Goal: Use online tool/utility: Utilize a website feature to perform a specific function

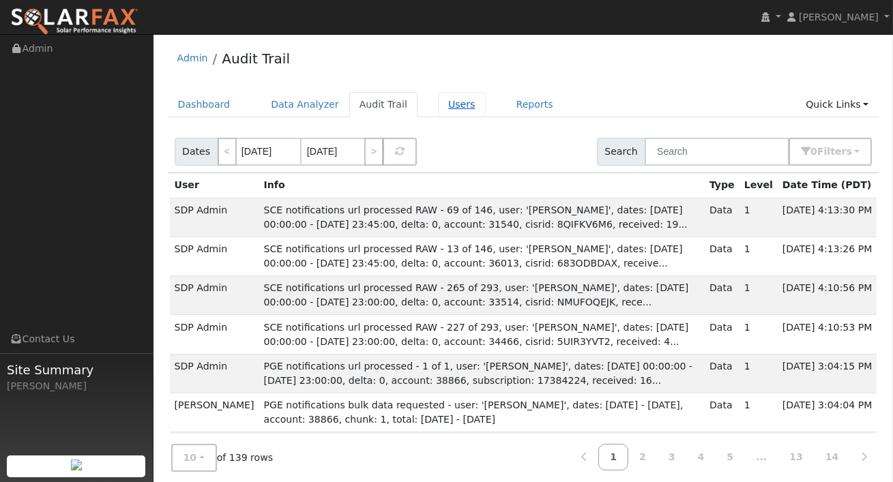
click at [438, 102] on link "Users" at bounding box center [462, 104] width 48 height 25
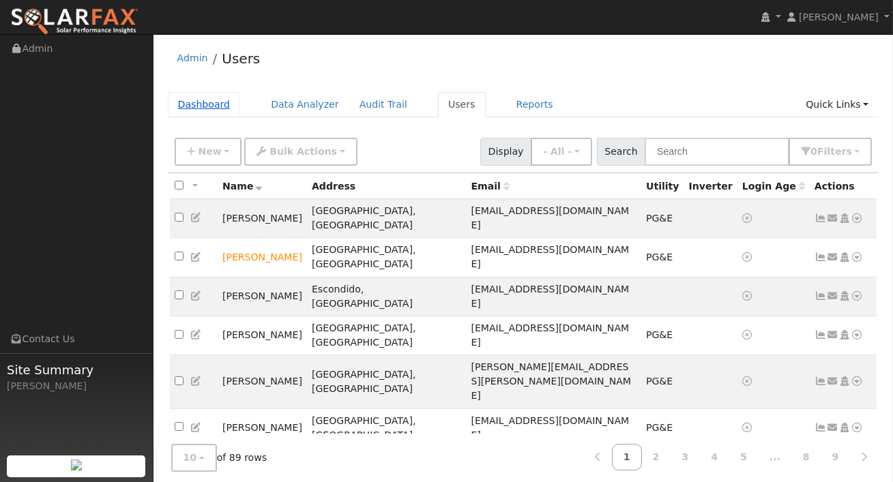
click at [215, 106] on link "Dashboard" at bounding box center [204, 104] width 73 height 25
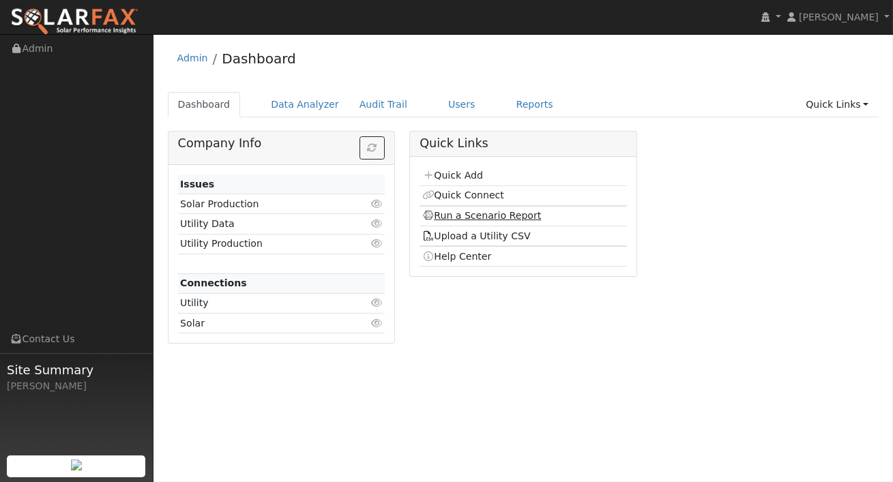
click at [472, 221] on link "Run a Scenario Report" at bounding box center [481, 215] width 119 height 11
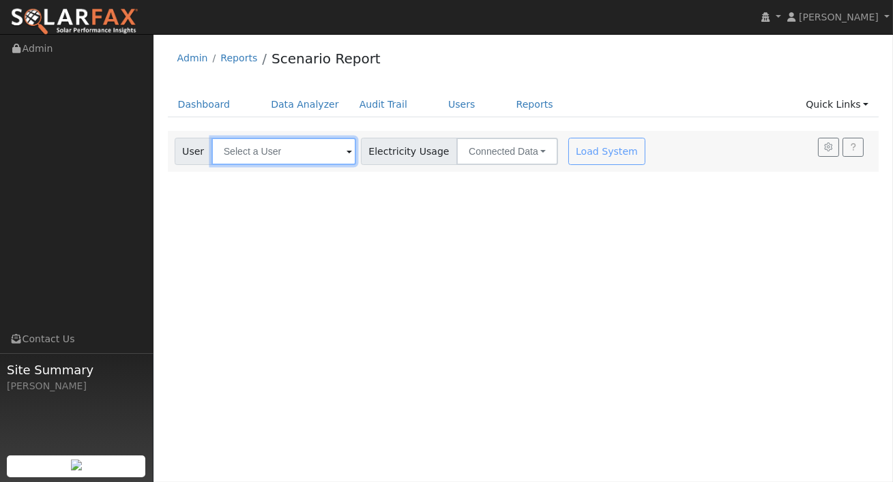
click at [324, 152] on input "text" at bounding box center [283, 151] width 145 height 27
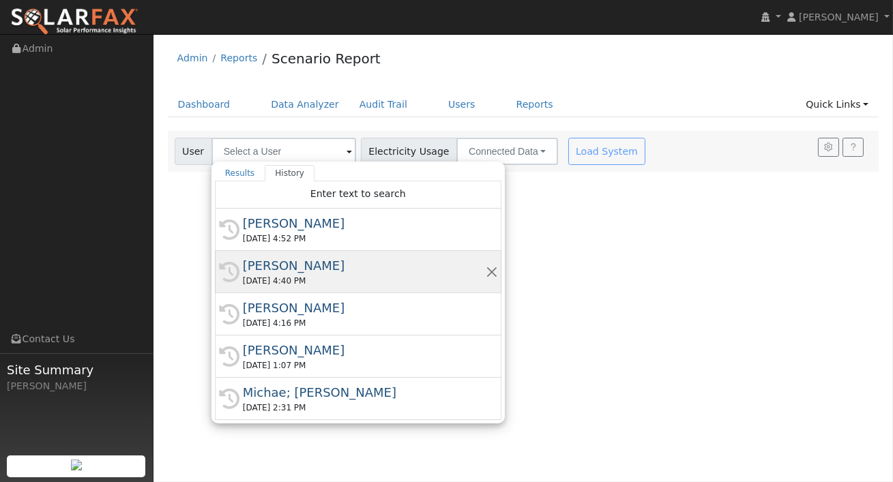
click at [328, 267] on div "Ferris Escheik" at bounding box center [364, 265] width 243 height 18
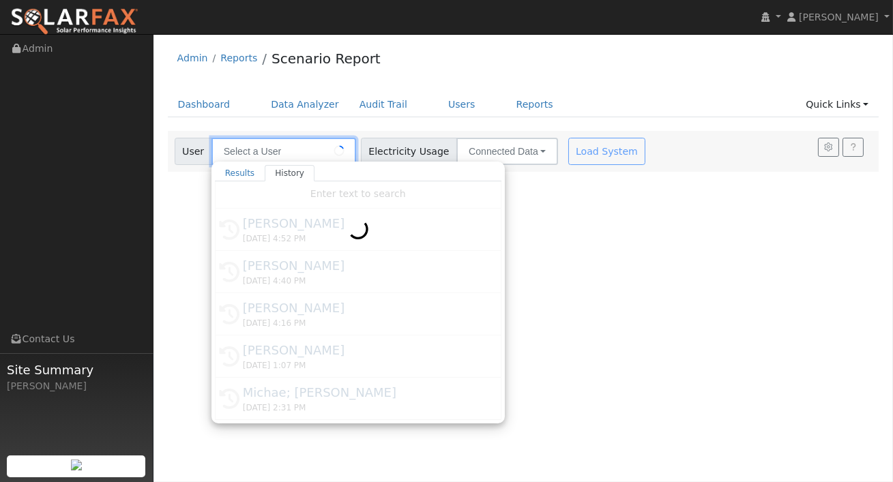
type input "Ferris Escheik"
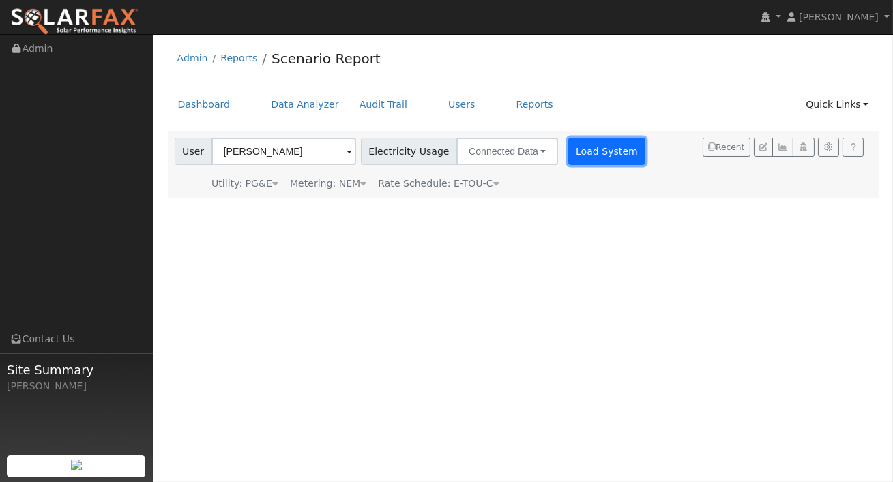
click at [570, 158] on button "Load System" at bounding box center [607, 151] width 78 height 27
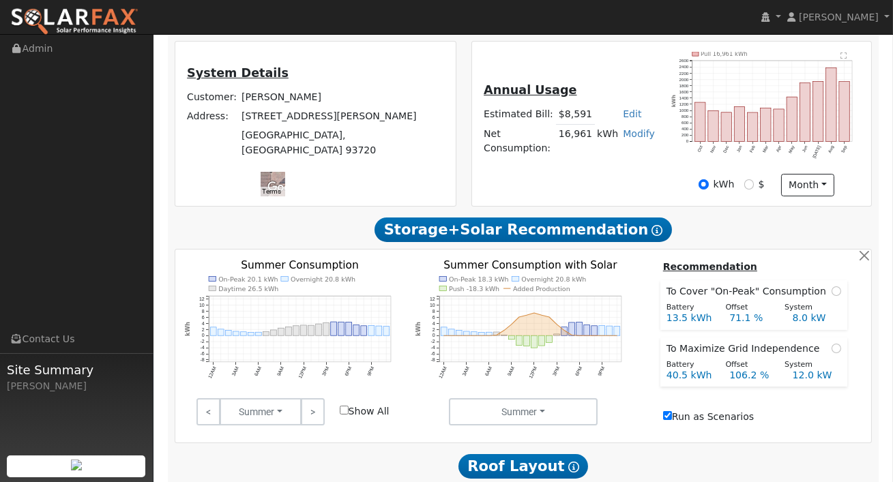
scroll to position [298, 0]
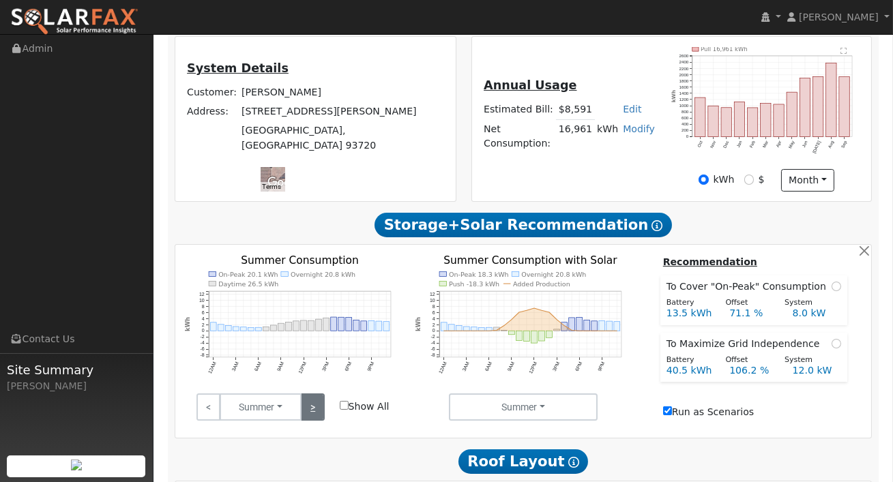
click at [316, 407] on link ">" at bounding box center [313, 407] width 24 height 27
click at [310, 415] on link ">" at bounding box center [313, 407] width 24 height 27
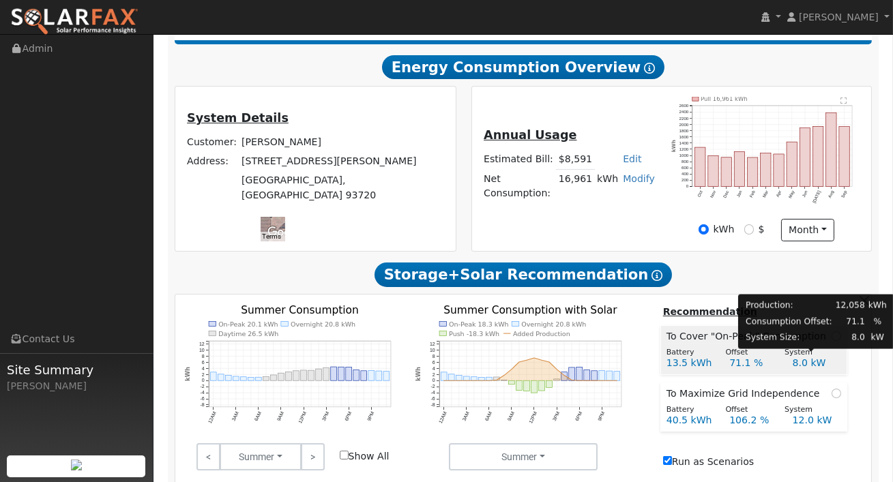
scroll to position [241, 0]
